Goal: Transaction & Acquisition: Purchase product/service

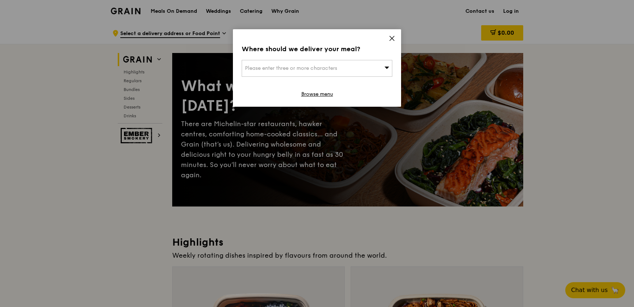
click at [372, 67] on div "Please enter three or more characters" at bounding box center [317, 68] width 151 height 17
click at [390, 33] on div "Where should we deliver your meal? Please enter three or more characters Please…" at bounding box center [317, 68] width 168 height 78
click at [394, 35] on icon at bounding box center [392, 38] width 7 height 7
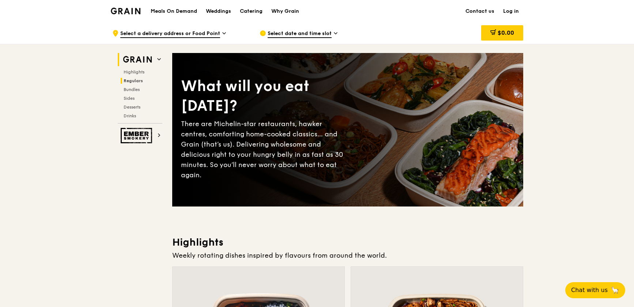
click at [135, 81] on span "Regulars" at bounding box center [133, 80] width 19 height 5
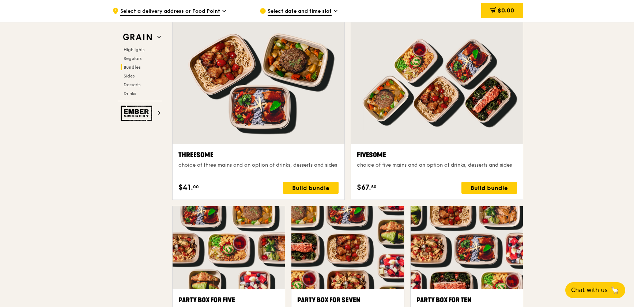
scroll to position [1272, 0]
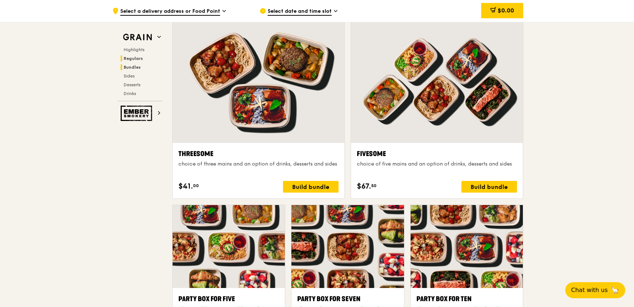
click at [130, 56] on span "Regulars" at bounding box center [133, 58] width 19 height 5
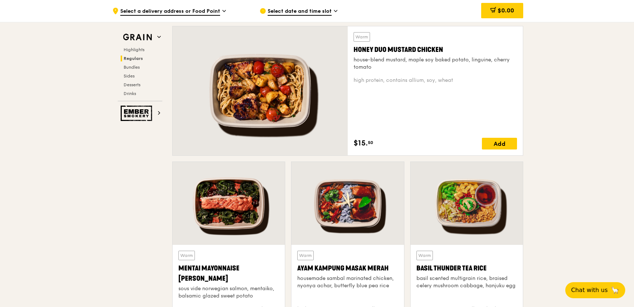
scroll to position [507, 0]
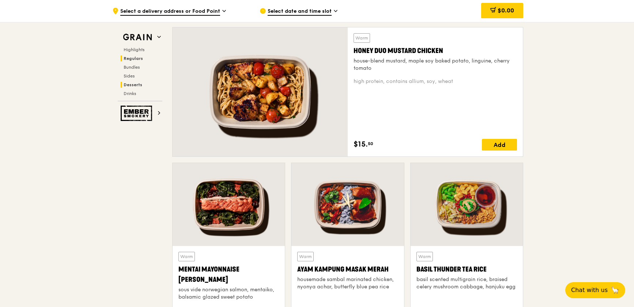
click at [136, 86] on span "Desserts" at bounding box center [133, 84] width 19 height 5
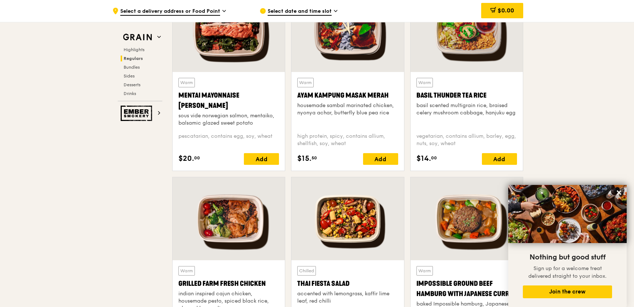
scroll to position [814, 0]
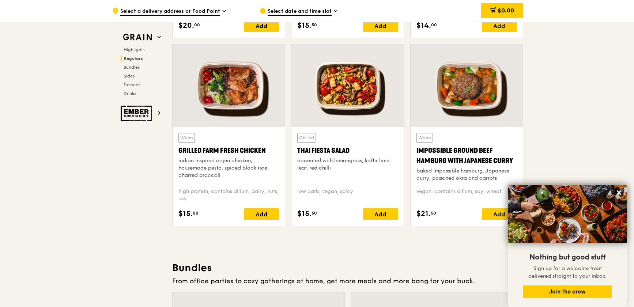
click at [207, 170] on div "indian inspired cajun chicken, housemade pesto, spiced black rice, charred broc…" at bounding box center [229, 168] width 101 height 22
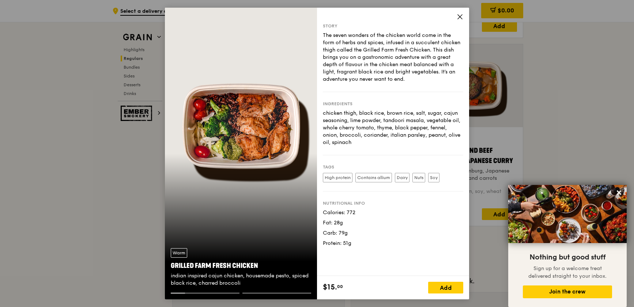
click at [458, 14] on icon at bounding box center [460, 17] width 7 height 7
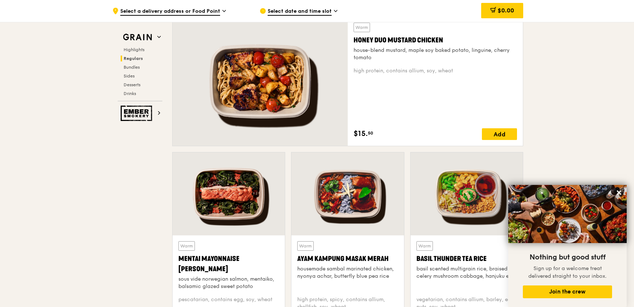
scroll to position [514, 0]
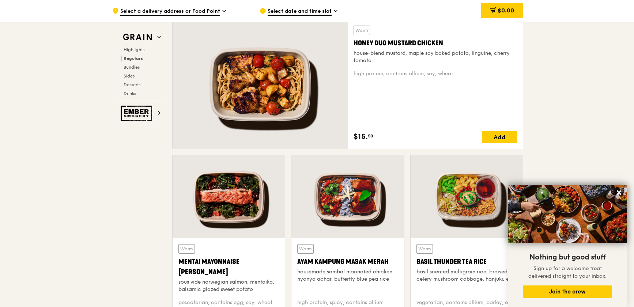
click at [378, 44] on div "Honey Duo Mustard Chicken" at bounding box center [436, 43] width 164 height 10
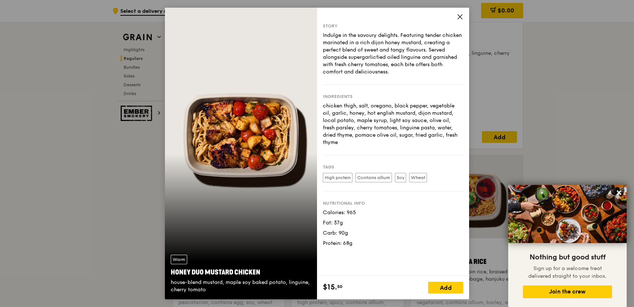
click at [462, 14] on icon at bounding box center [460, 17] width 7 height 7
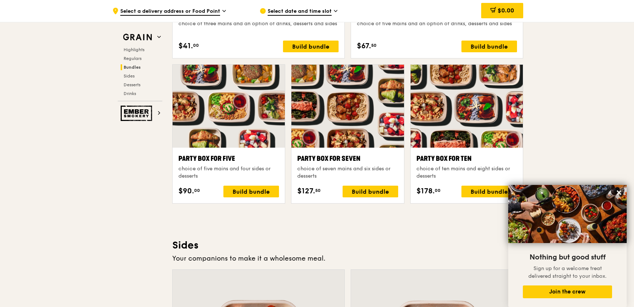
scroll to position [1612, 0]
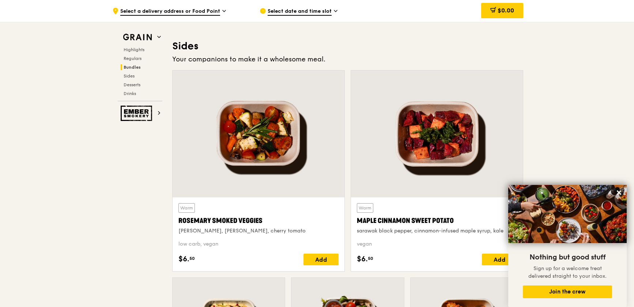
click at [406, 228] on div "sarawak black pepper, cinnamon-infused maple syrup, kale" at bounding box center [437, 231] width 160 height 7
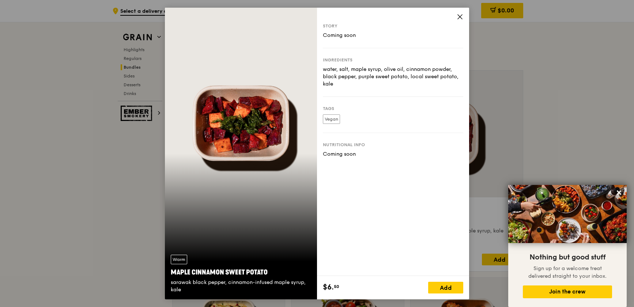
click at [458, 16] on icon at bounding box center [460, 17] width 7 height 7
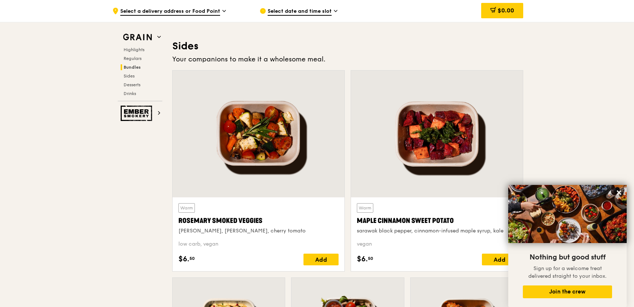
click at [281, 206] on div "Warm [PERSON_NAME] Smoked Veggies [PERSON_NAME], cherry tomato" at bounding box center [259, 218] width 160 height 31
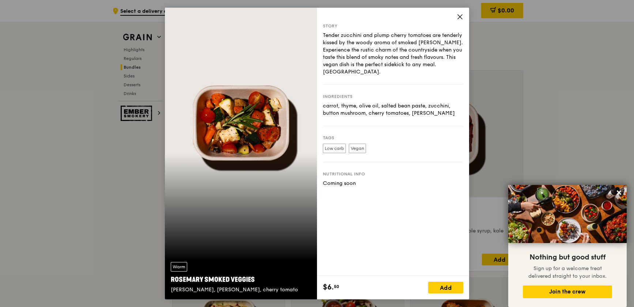
click at [461, 16] on icon at bounding box center [460, 17] width 7 height 7
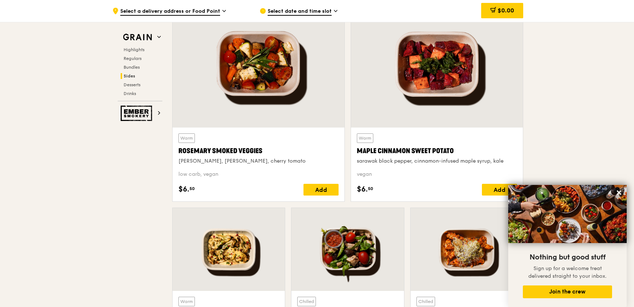
scroll to position [1779, 0]
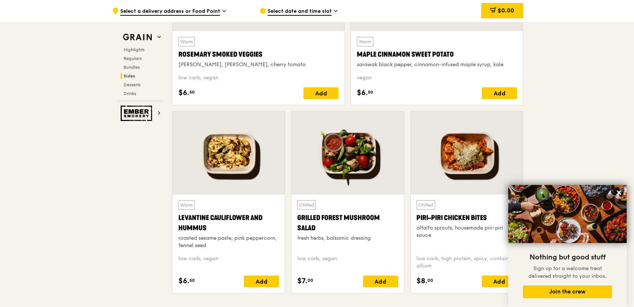
click at [393, 168] on div at bounding box center [348, 153] width 112 height 83
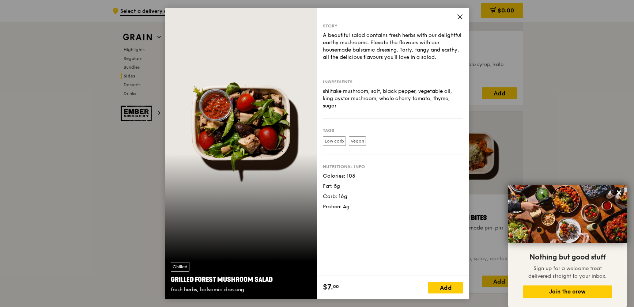
click at [460, 16] on icon at bounding box center [460, 17] width 7 height 7
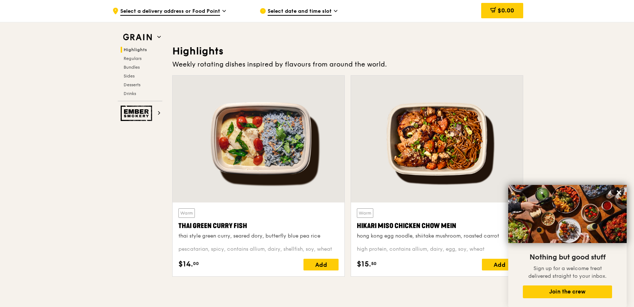
scroll to position [215, 0]
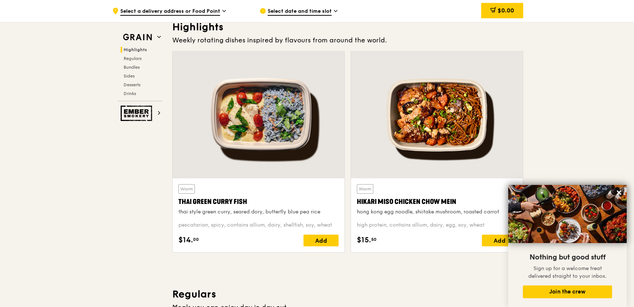
click at [427, 168] on div at bounding box center [437, 115] width 172 height 127
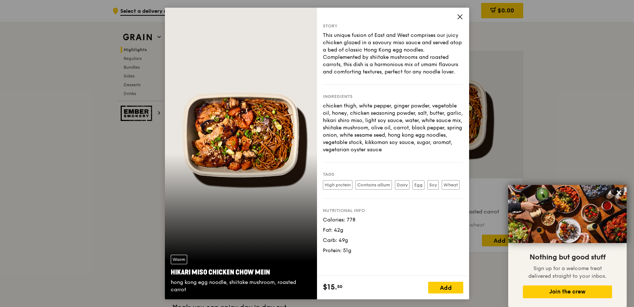
click at [459, 16] on icon at bounding box center [460, 17] width 4 height 4
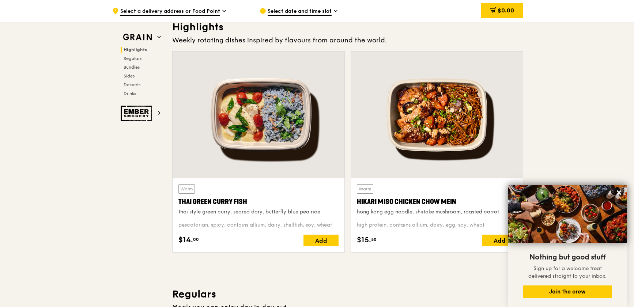
click at [474, 217] on div "Warm Hikari Miso Chicken Chow Mein hong kong egg noodle, shiitake mushroom, roa…" at bounding box center [437, 215] width 160 height 62
click at [440, 138] on div at bounding box center [437, 115] width 172 height 127
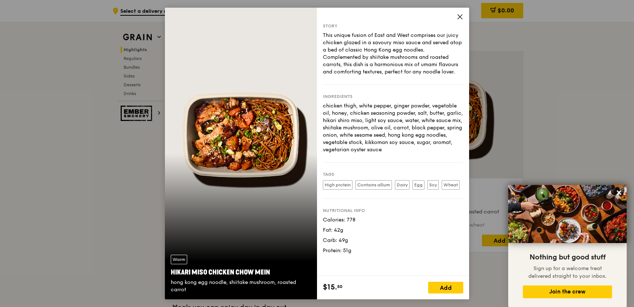
scroll to position [382, 0]
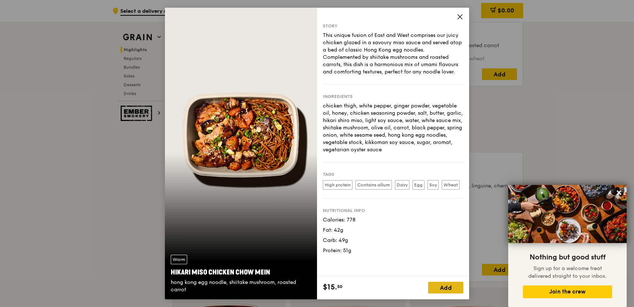
click at [435, 285] on div "Add" at bounding box center [445, 288] width 35 height 12
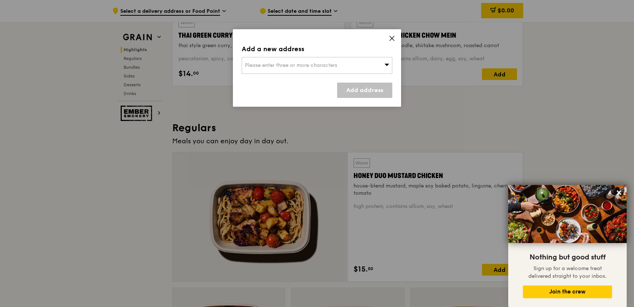
click at [348, 68] on div "Please enter three or more characters" at bounding box center [317, 65] width 151 height 17
type input "45 maxwel"
click at [349, 91] on link "Add address" at bounding box center [364, 90] width 55 height 15
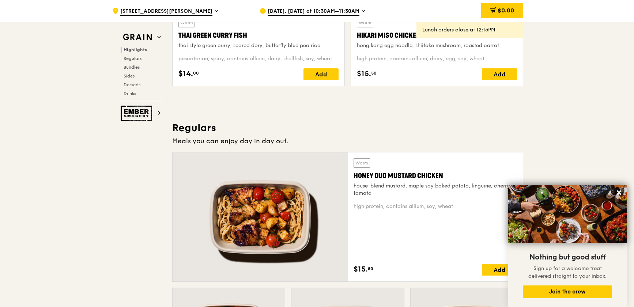
click at [461, 33] on div "Lunch orders close at 12:15PM" at bounding box center [470, 29] width 95 height 7
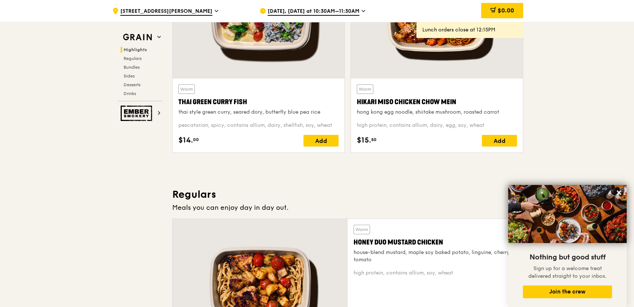
scroll to position [282, 0]
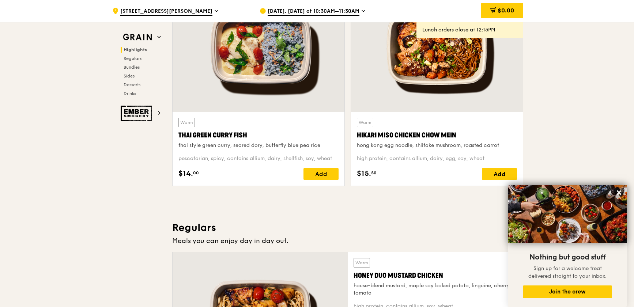
click at [442, 139] on div "Hikari Miso Chicken Chow Mein" at bounding box center [437, 135] width 160 height 10
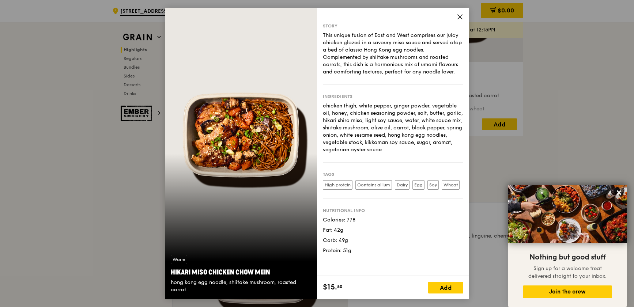
scroll to position [448, 0]
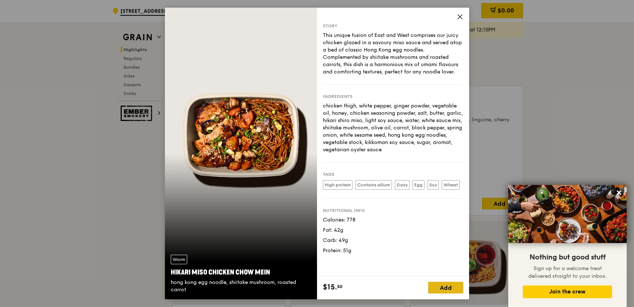
click at [449, 290] on div "Add" at bounding box center [445, 288] width 35 height 12
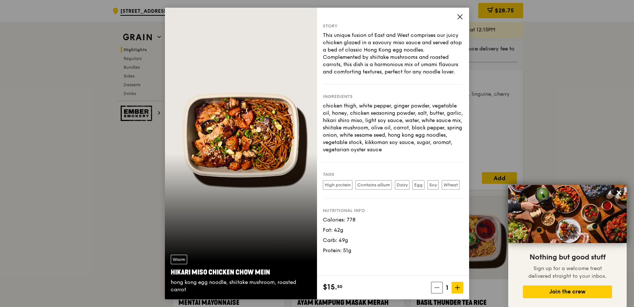
scroll to position [648, 0]
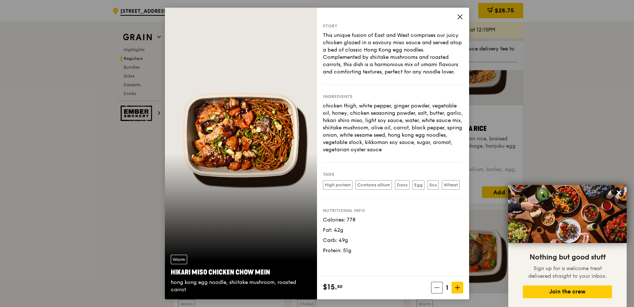
click at [459, 18] on icon at bounding box center [460, 17] width 7 height 7
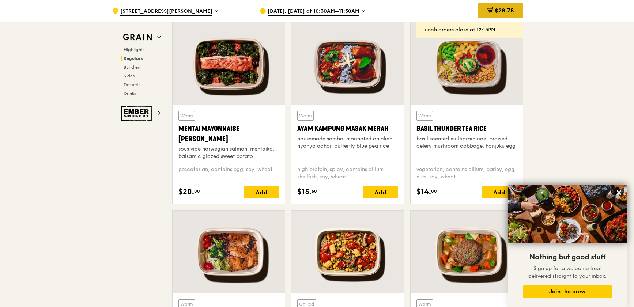
click at [491, 12] on icon at bounding box center [491, 10] width 6 height 6
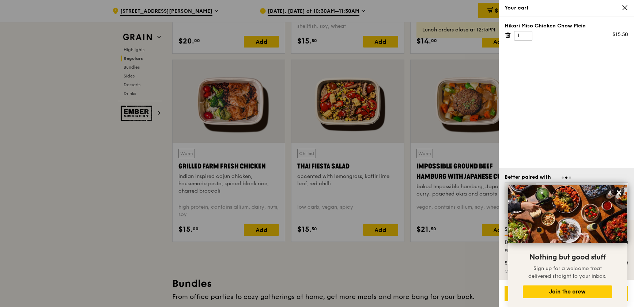
scroll to position [814, 0]
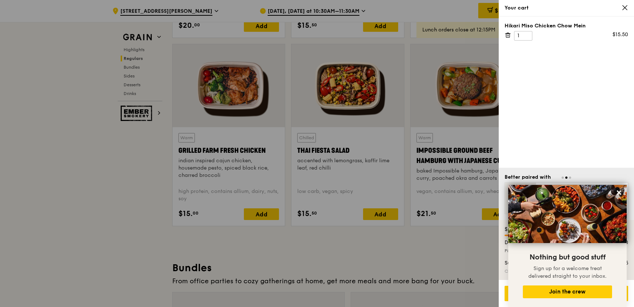
click at [512, 35] on div "Hikari Miso Chicken Chow Mein 1 $15.50" at bounding box center [567, 31] width 124 height 18
click at [507, 35] on icon at bounding box center [508, 35] width 7 height 7
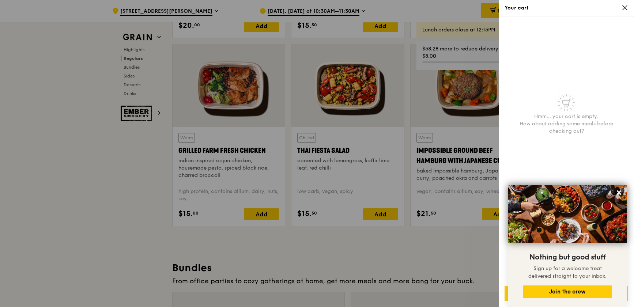
click at [622, 7] on icon at bounding box center [625, 7] width 7 height 7
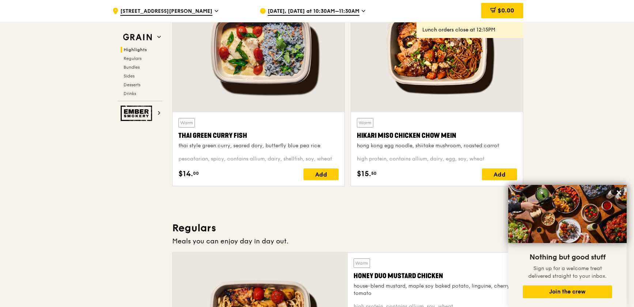
scroll to position [282, 0]
click at [617, 193] on icon at bounding box center [619, 192] width 7 height 7
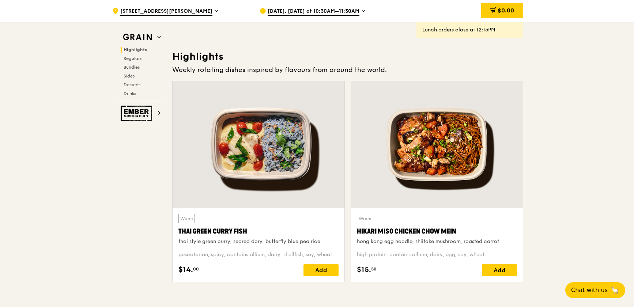
scroll to position [182, 0]
